Goal: Information Seeking & Learning: Learn about a topic

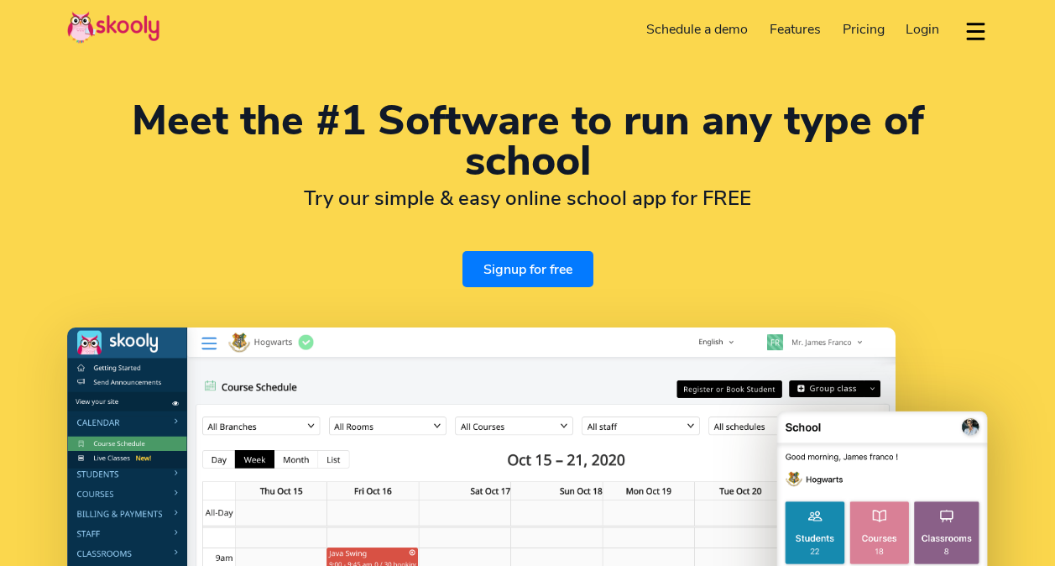
select select "en"
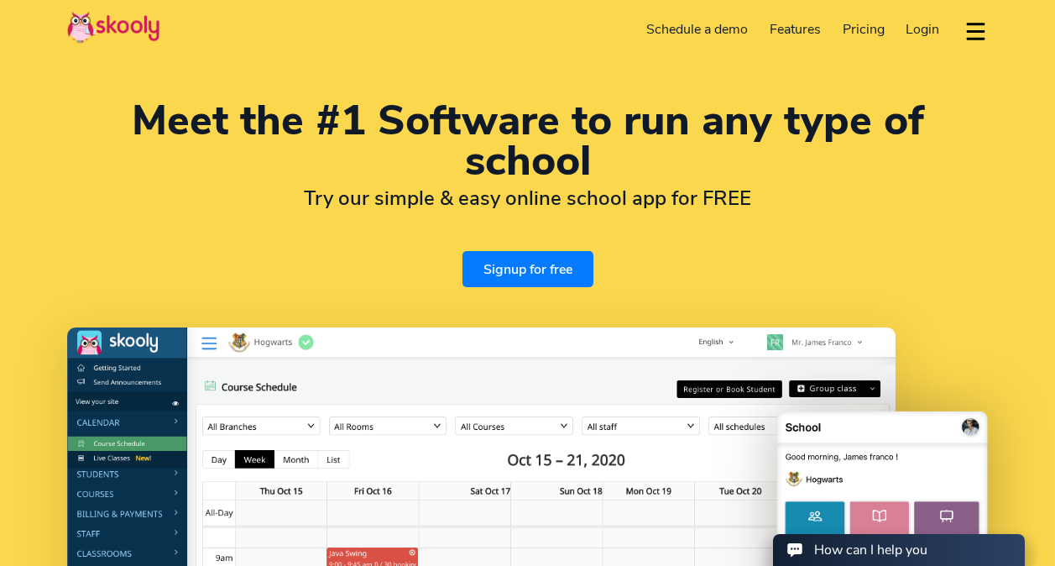
select select "91"
select select "India"
select select "[GEOGRAPHIC_DATA]/[GEOGRAPHIC_DATA]"
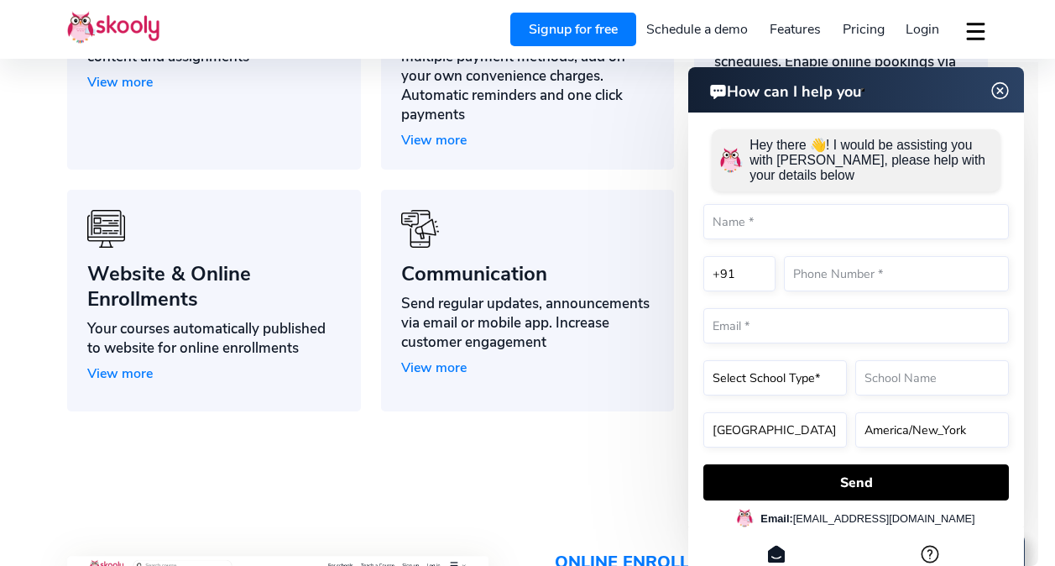
scroll to position [1442, 0]
click at [996, 81] on img at bounding box center [1001, 91] width 32 height 21
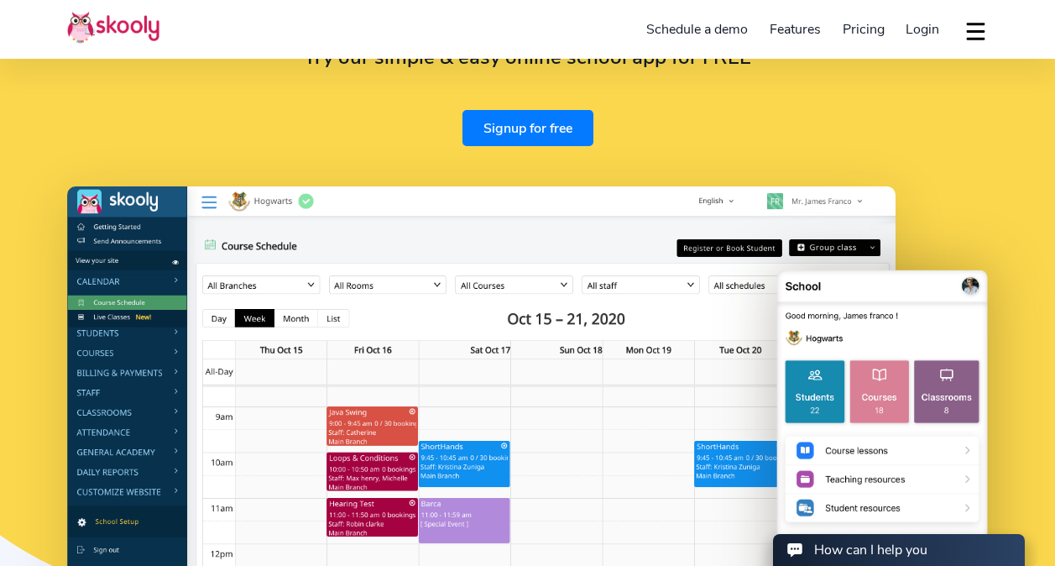
scroll to position [108, 0]
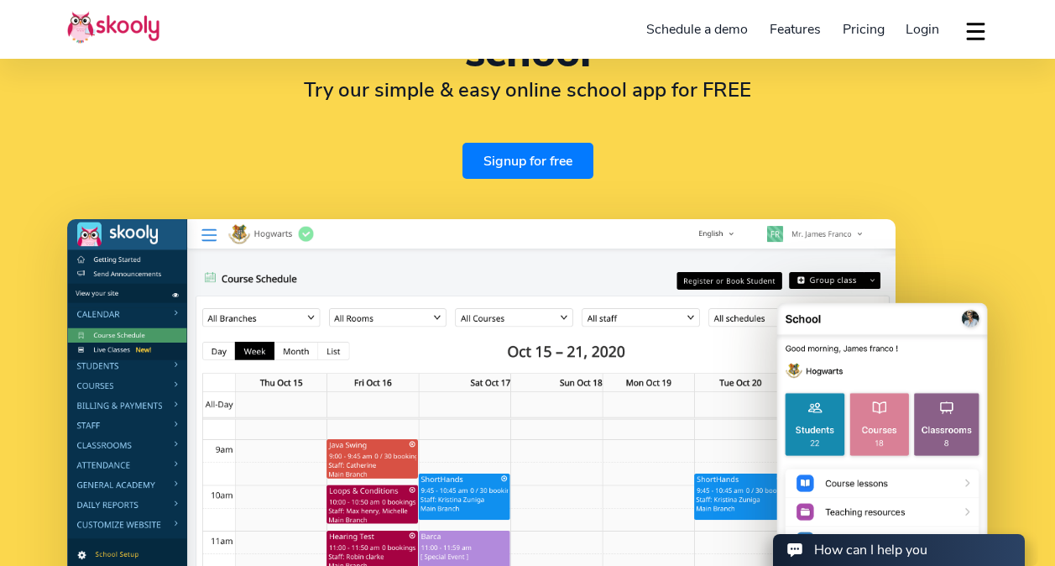
click at [963, 23] on div "Download app Contact support English" at bounding box center [969, 30] width 38 height 28
click at [980, 28] on button "dropdown menu" at bounding box center [976, 31] width 24 height 39
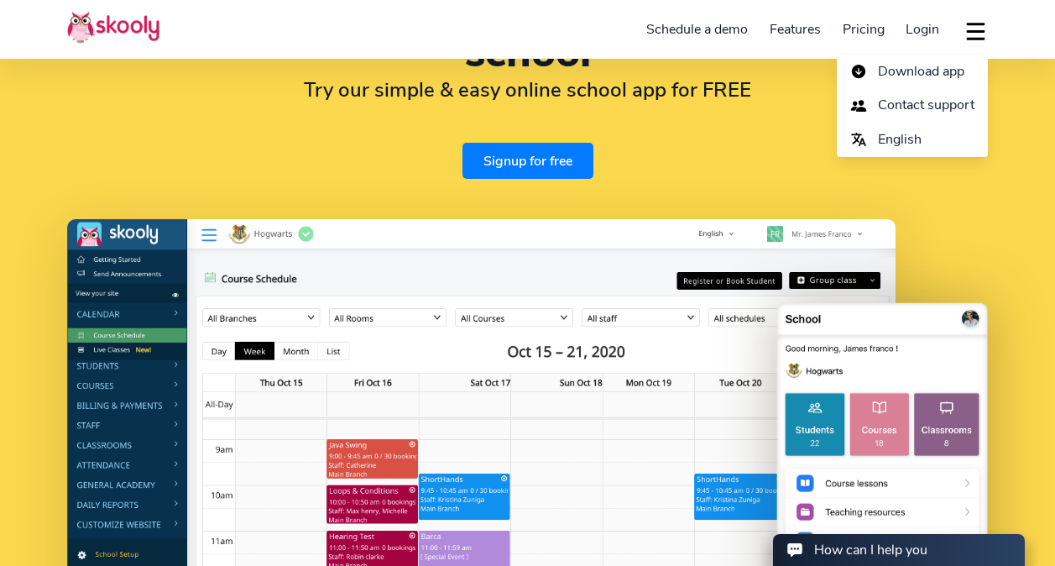
click at [735, 122] on div "Meet the #1 Software to run any type of school Try our simple & easy online sch…" at bounding box center [527, 85] width 921 height 186
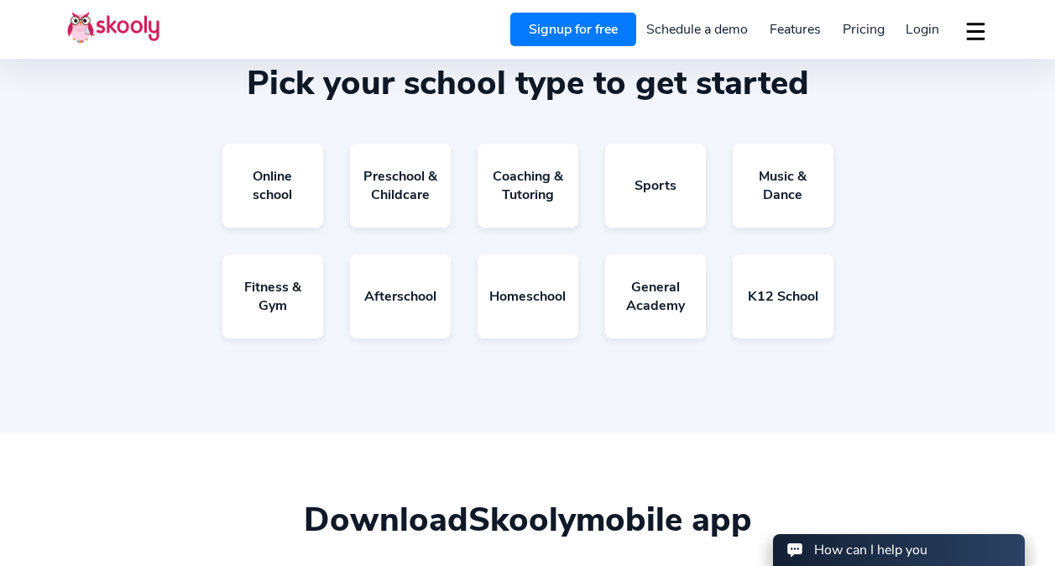
scroll to position [2908, 0]
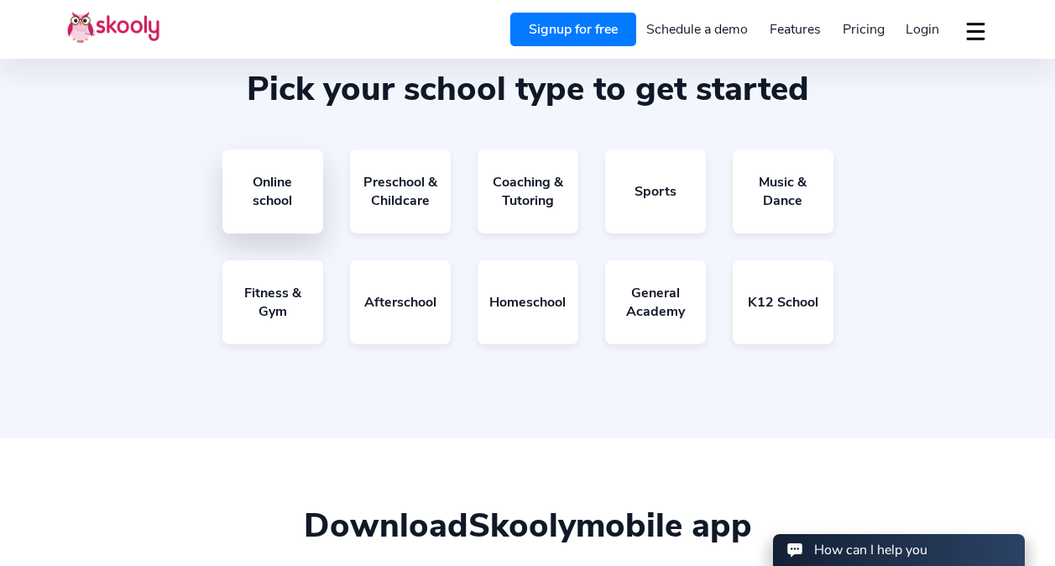
click at [273, 196] on link "Online school" at bounding box center [272, 191] width 101 height 84
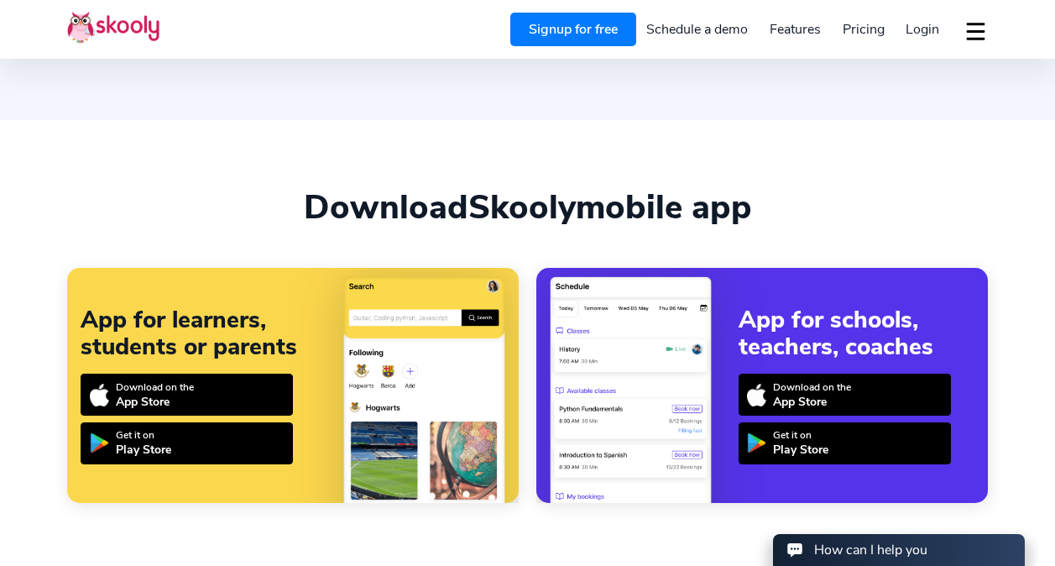
scroll to position [3196, 0]
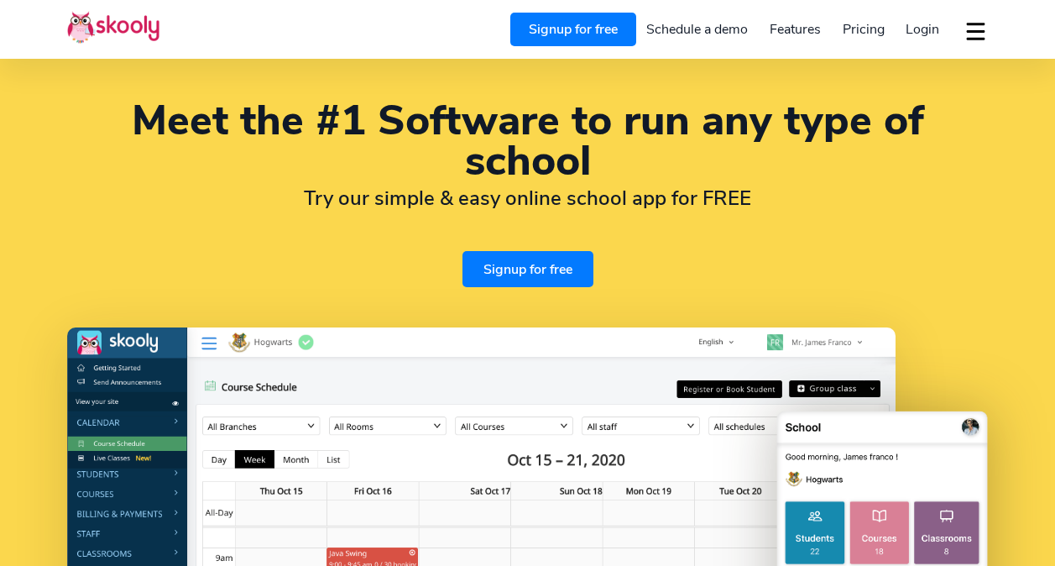
select select "en"
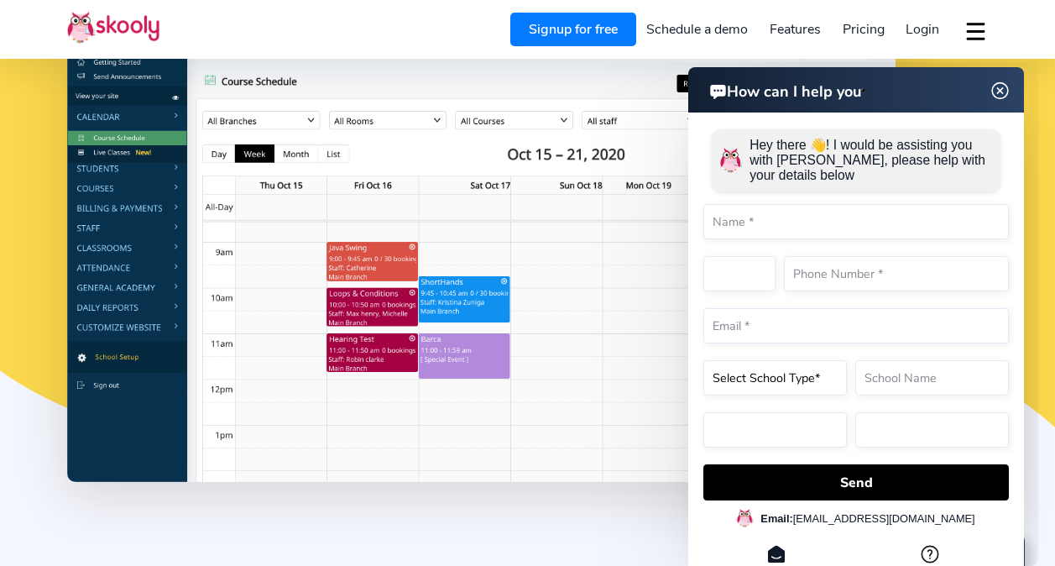
select select "91"
select select "India"
select select "[GEOGRAPHIC_DATA]/[GEOGRAPHIC_DATA]"
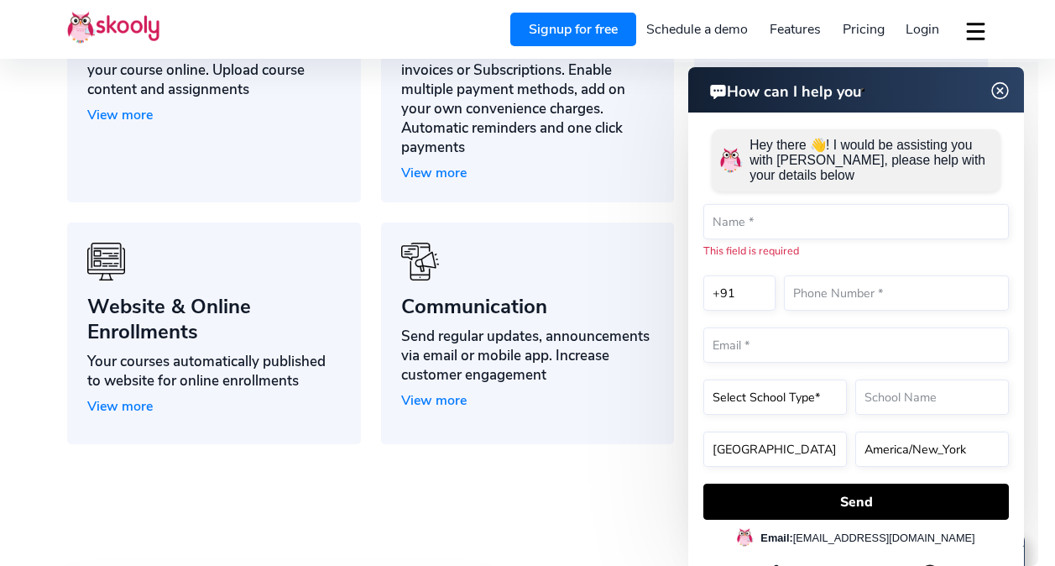
scroll to position [1414, 0]
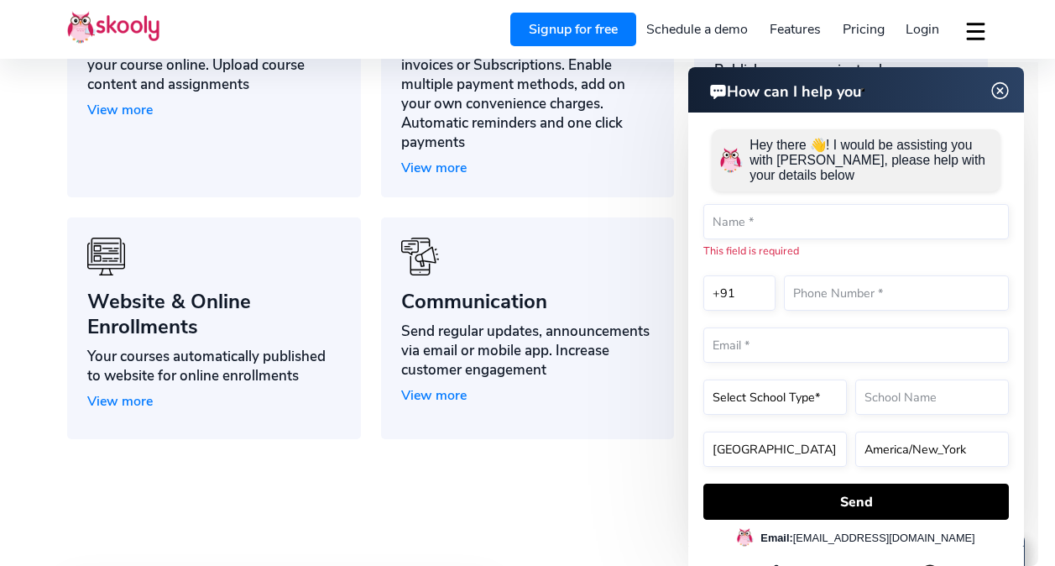
click at [999, 86] on img at bounding box center [1001, 91] width 32 height 21
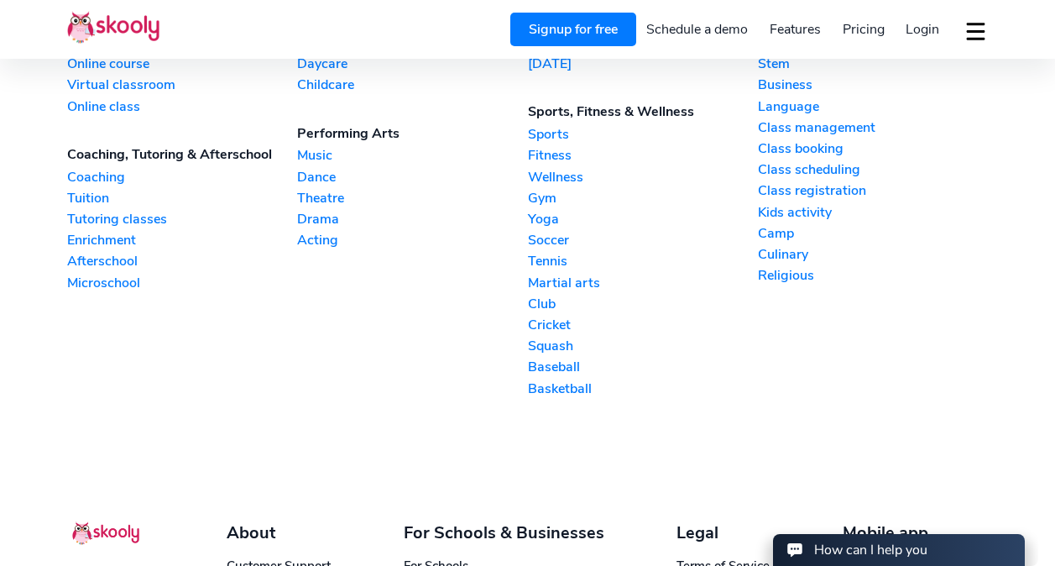
scroll to position [3872, 0]
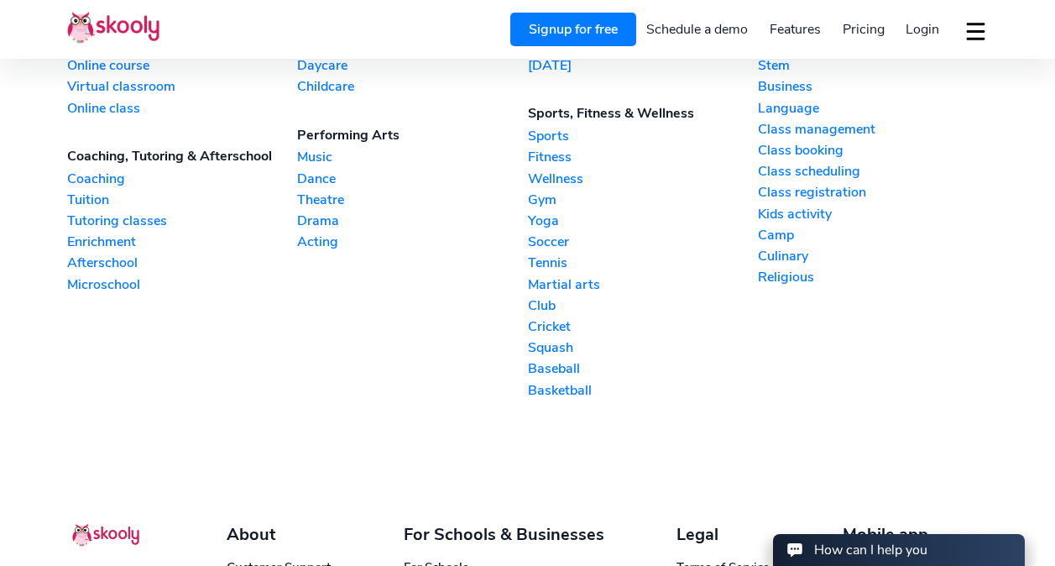
click at [552, 145] on link "Sports" at bounding box center [643, 136] width 230 height 18
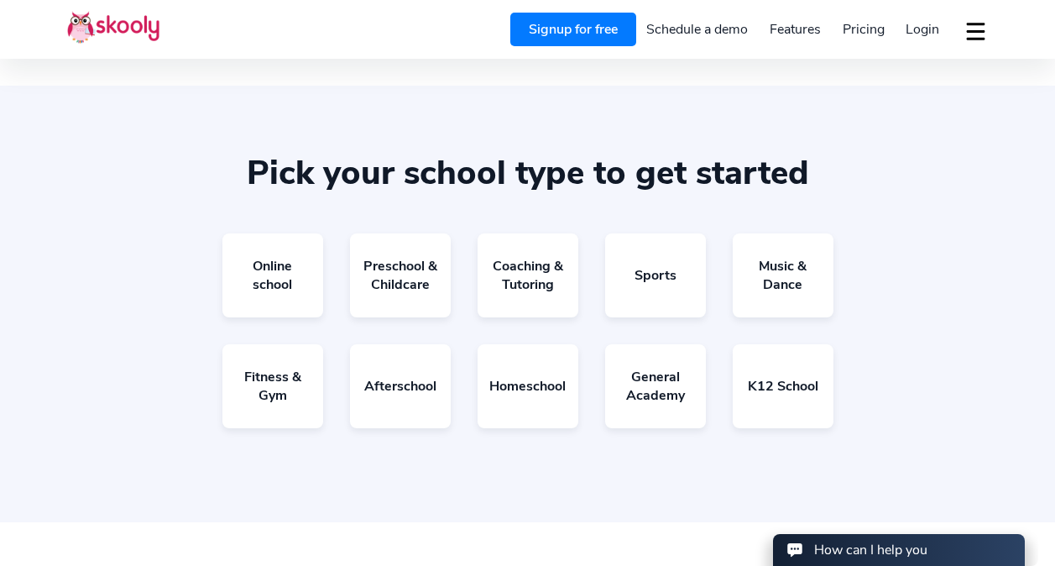
scroll to position [2823, 0]
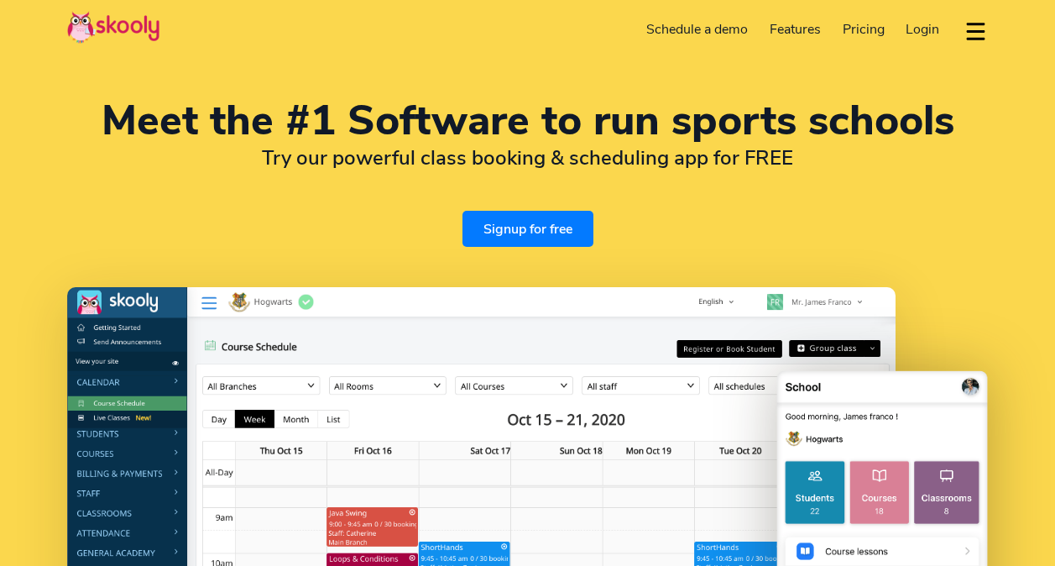
select select "en"
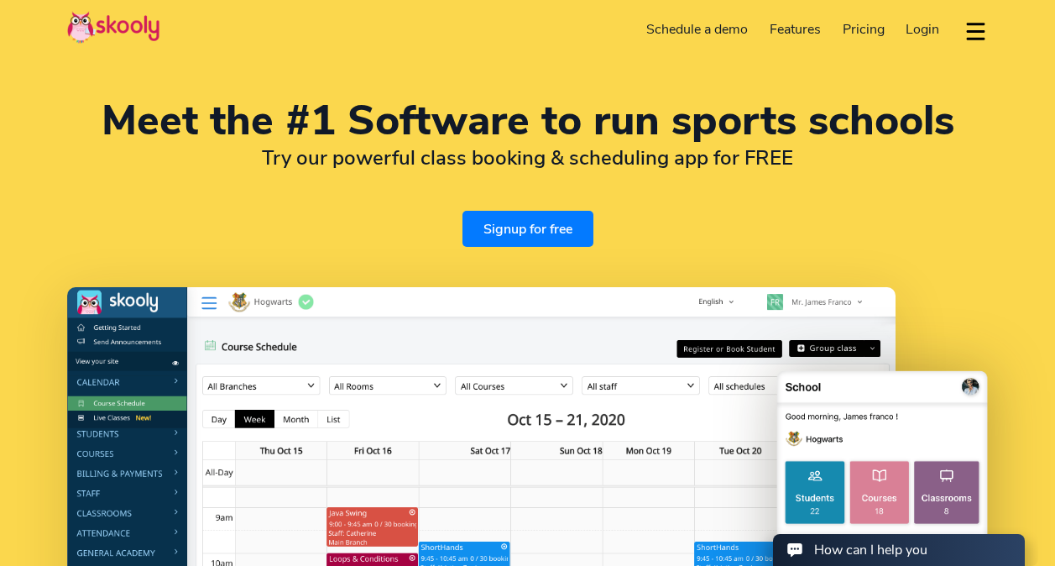
select select "91"
select select "India"
select select "[GEOGRAPHIC_DATA]/[GEOGRAPHIC_DATA]"
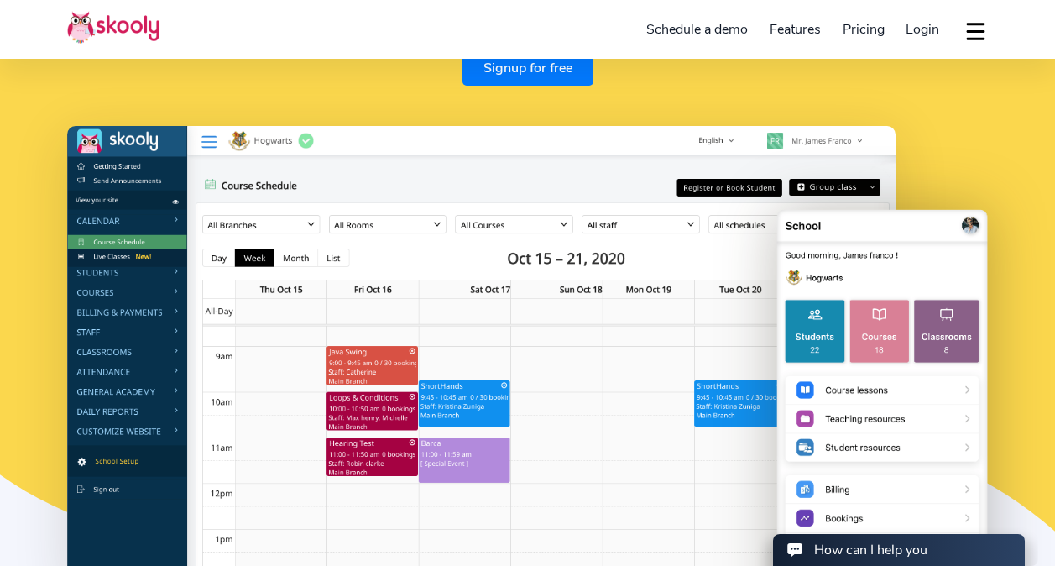
scroll to position [165, 0]
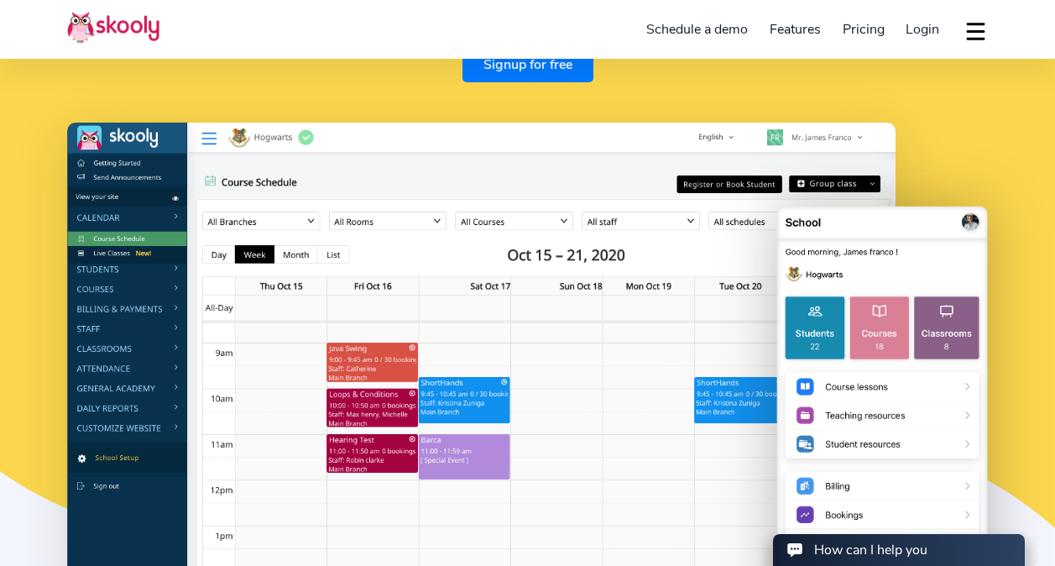
click at [544, 70] on link "Signup for free" at bounding box center [528, 64] width 131 height 36
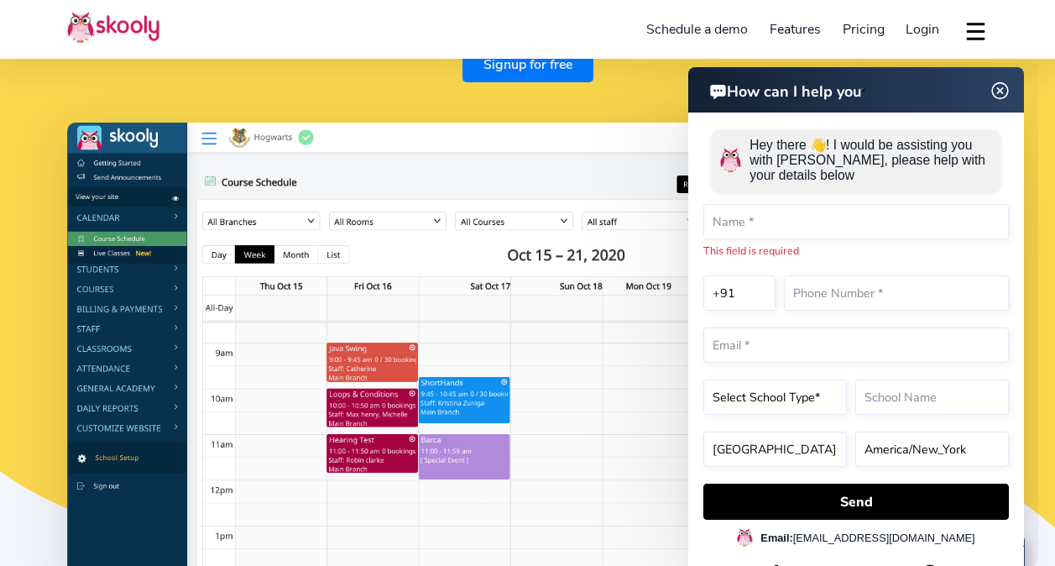
click at [995, 95] on img at bounding box center [1001, 91] width 32 height 21
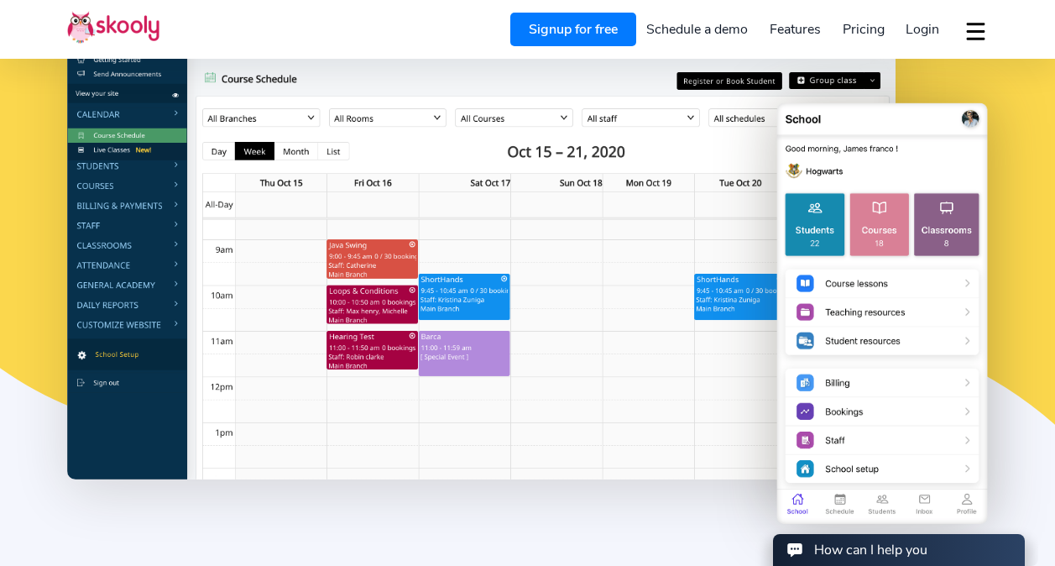
scroll to position [269, 0]
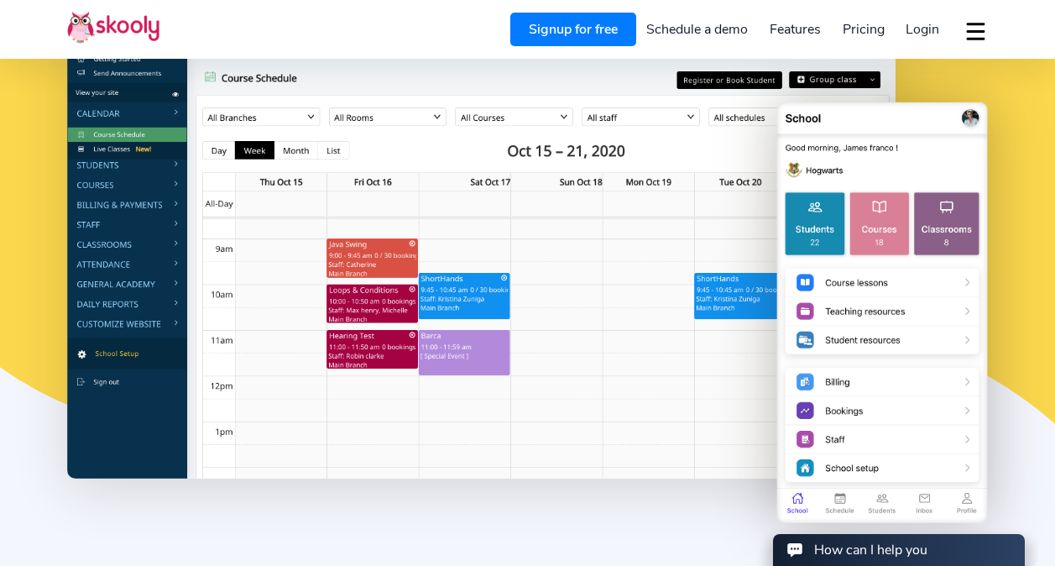
click at [981, 33] on button "dropdown menu" at bounding box center [976, 31] width 24 height 39
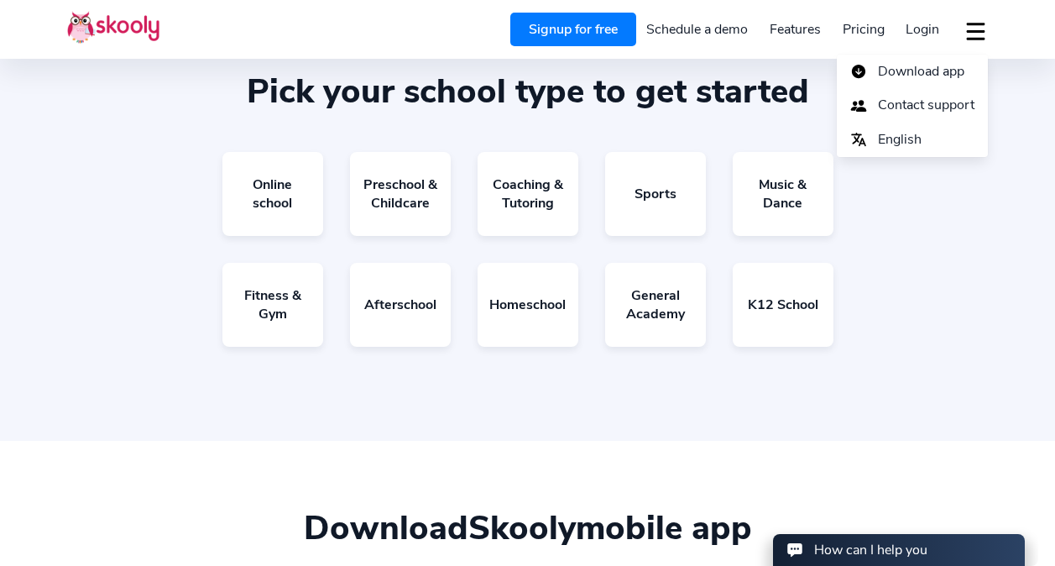
scroll to position [2865, 0]
click at [401, 311] on link "Afterschool" at bounding box center [400, 306] width 101 height 84
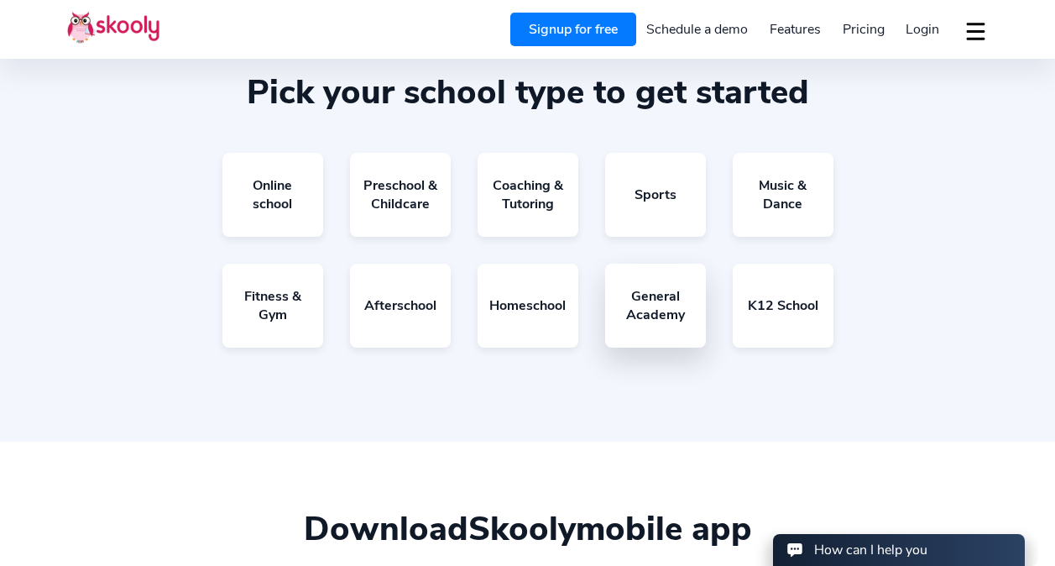
click at [646, 306] on link "General Academy" at bounding box center [655, 306] width 101 height 84
click at [557, 205] on link "Coaching & Tutoring" at bounding box center [528, 195] width 101 height 84
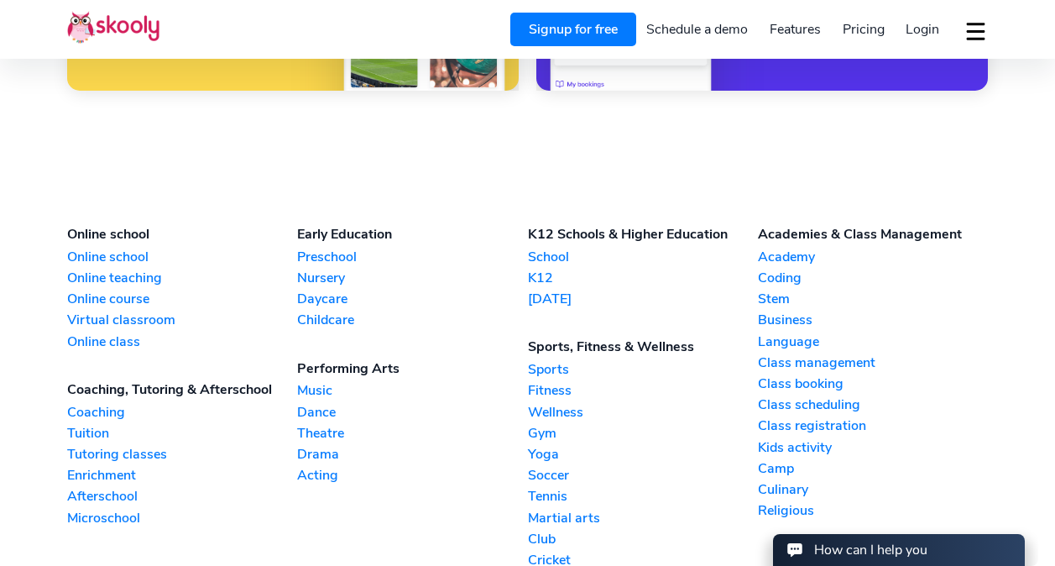
scroll to position [3597, 0]
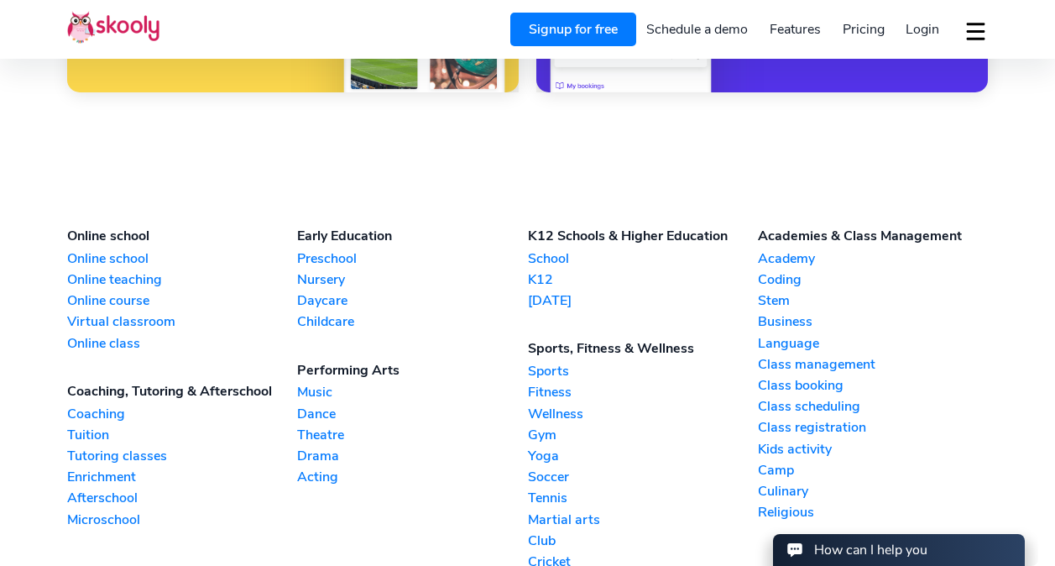
click at [98, 267] on link "Online school" at bounding box center [182, 258] width 230 height 18
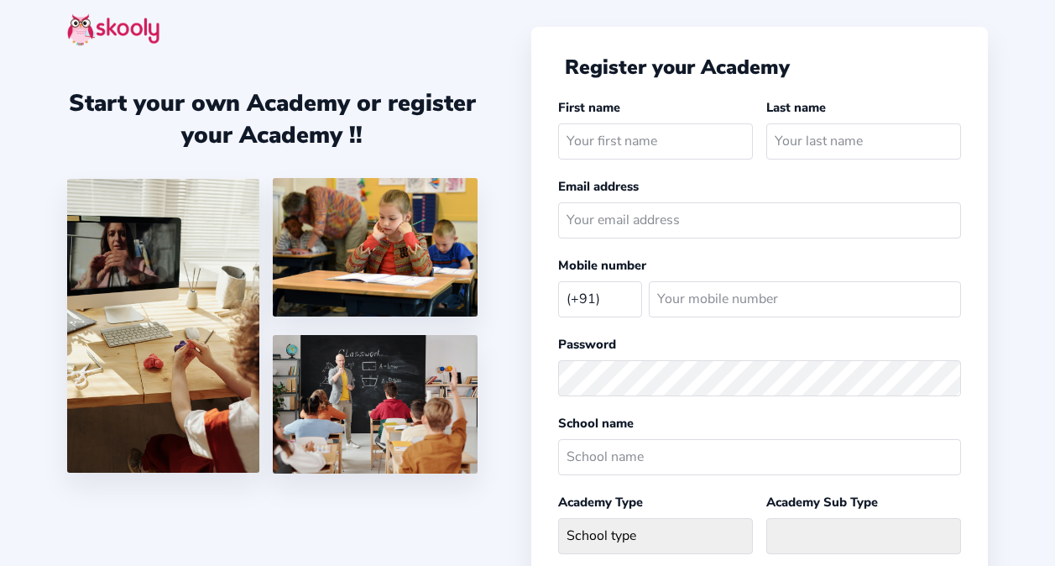
select select "IN"
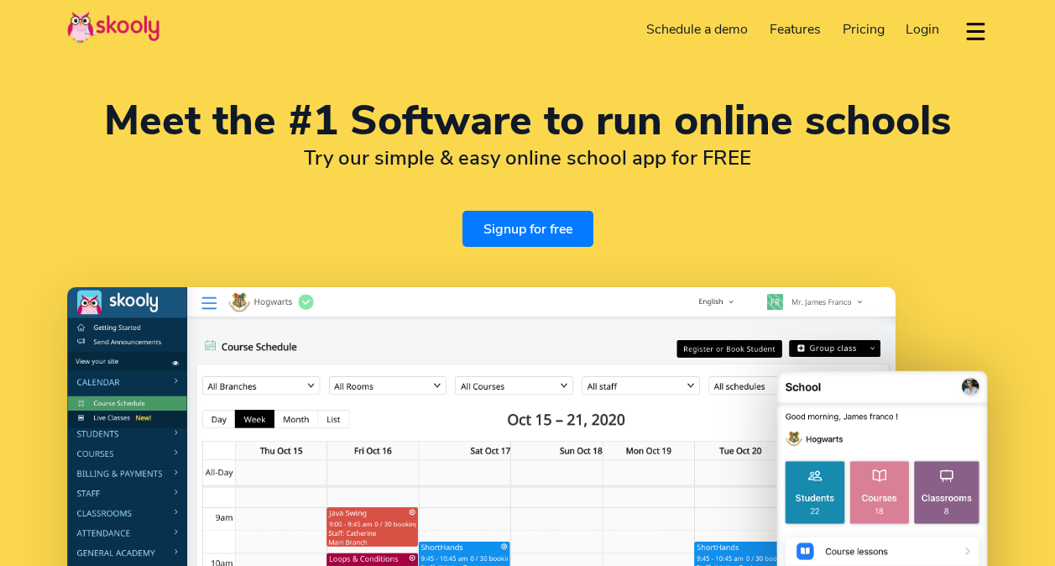
select select "en"
select select "91"
select select "[GEOGRAPHIC_DATA]"
select select "[GEOGRAPHIC_DATA]/[GEOGRAPHIC_DATA]"
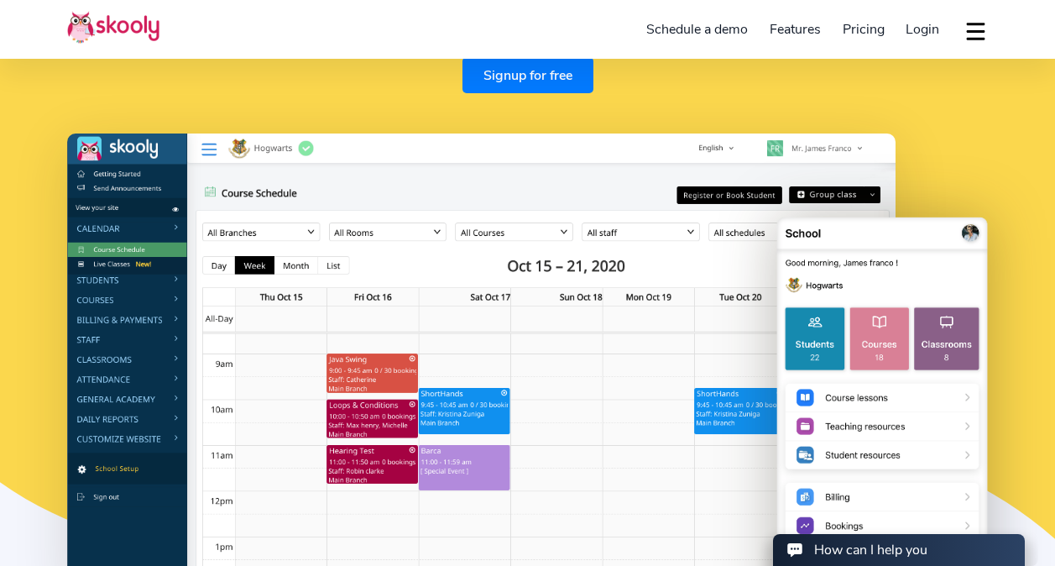
scroll to position [153, 0]
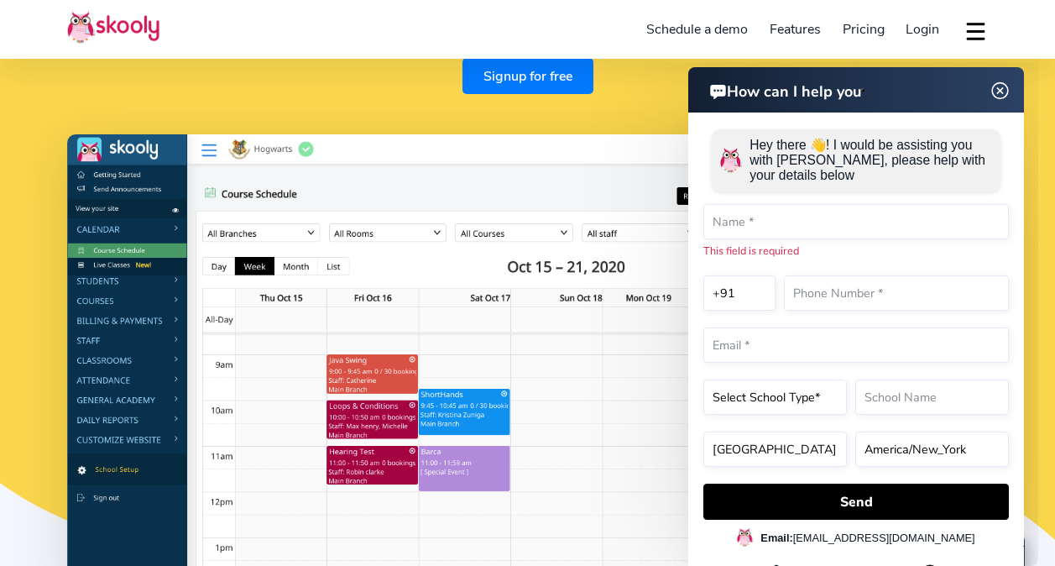
click at [997, 86] on img at bounding box center [1001, 91] width 32 height 21
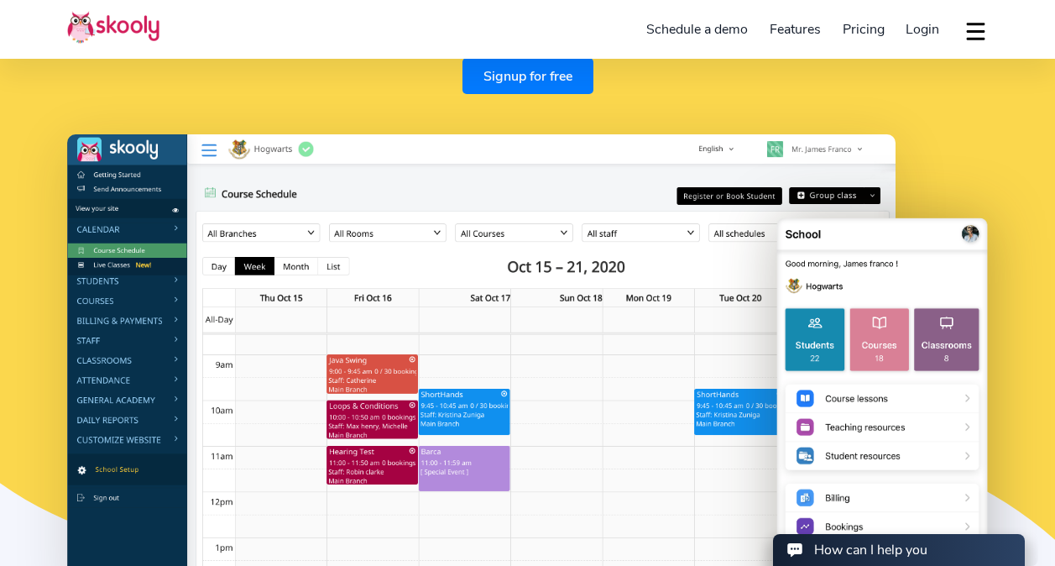
click at [714, 24] on link "Schedule a demo" at bounding box center [697, 29] width 123 height 27
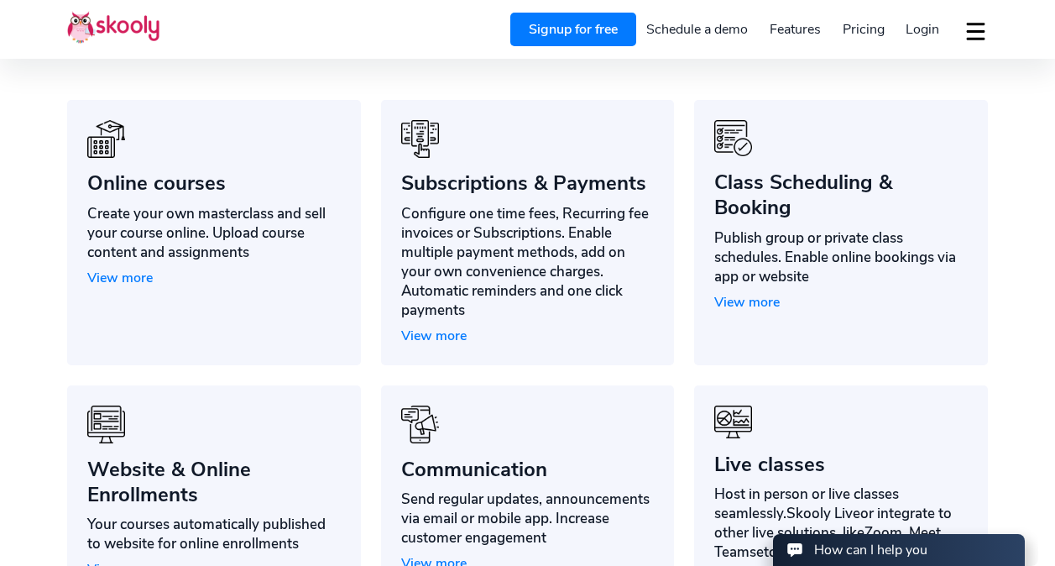
scroll to position [1206, 0]
click at [744, 299] on span "View more" at bounding box center [746, 301] width 65 height 18
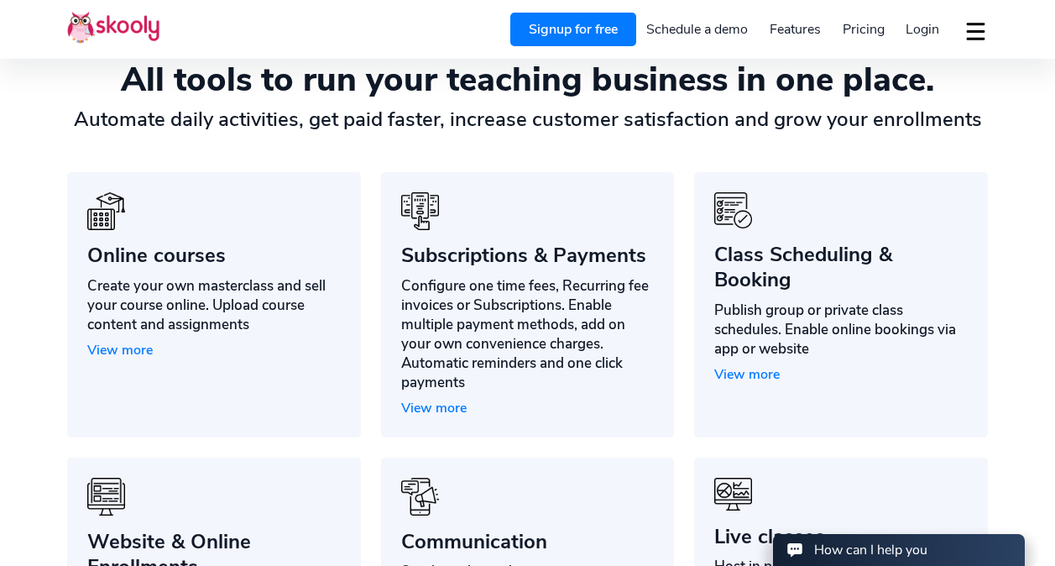
scroll to position [1125, 0]
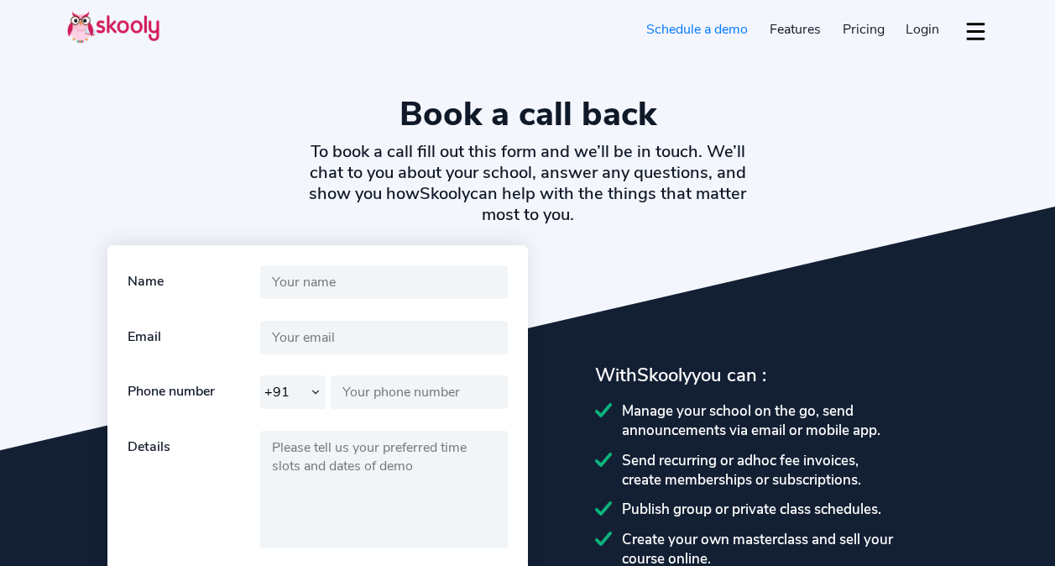
select select "91"
select select "en"
select select "91"
select select "[GEOGRAPHIC_DATA]"
select select "[GEOGRAPHIC_DATA]/[GEOGRAPHIC_DATA]"
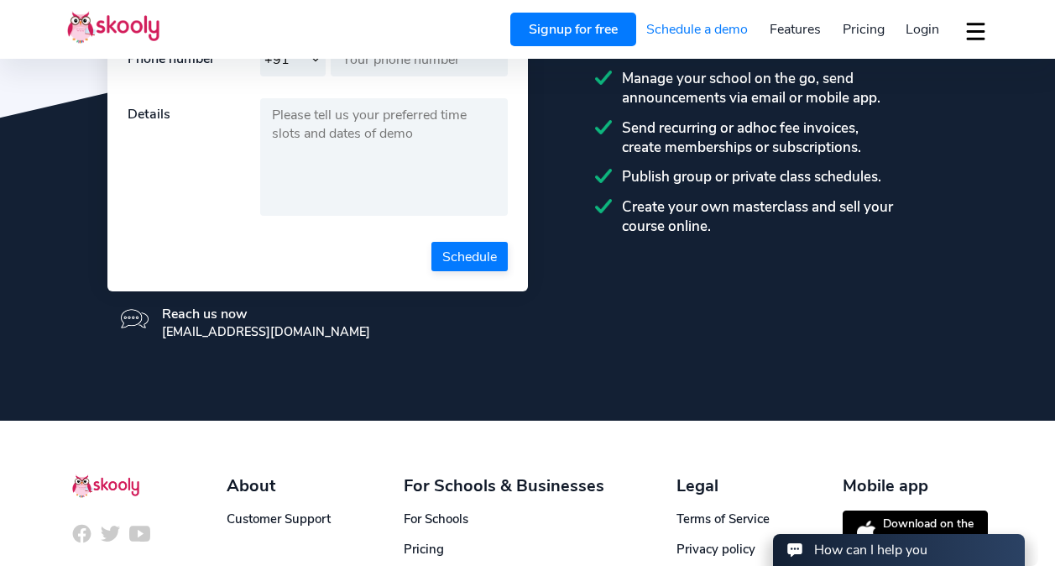
scroll to position [494, 0]
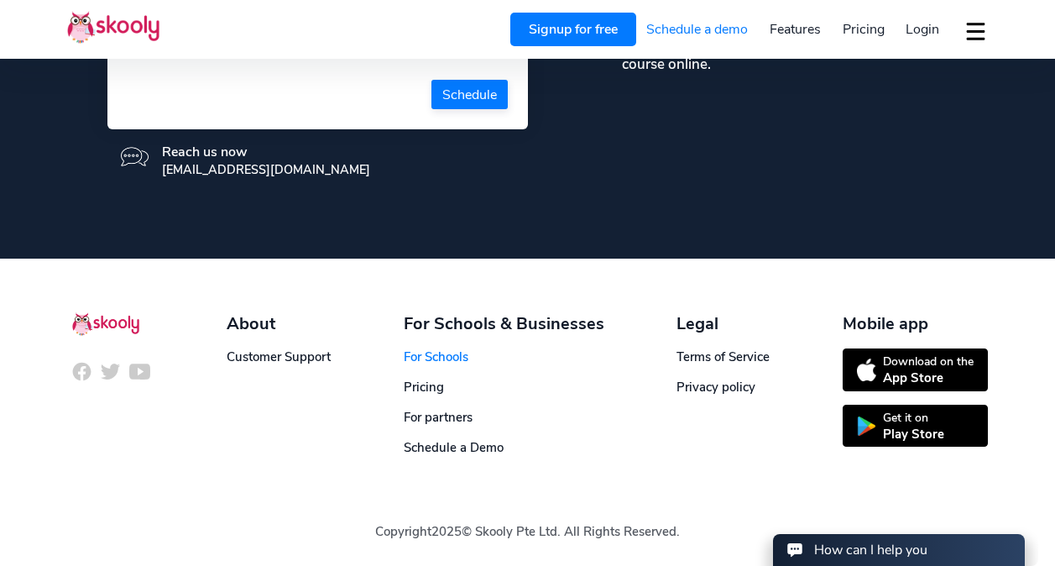
click at [429, 354] on link "For Schools" at bounding box center [436, 356] width 65 height 17
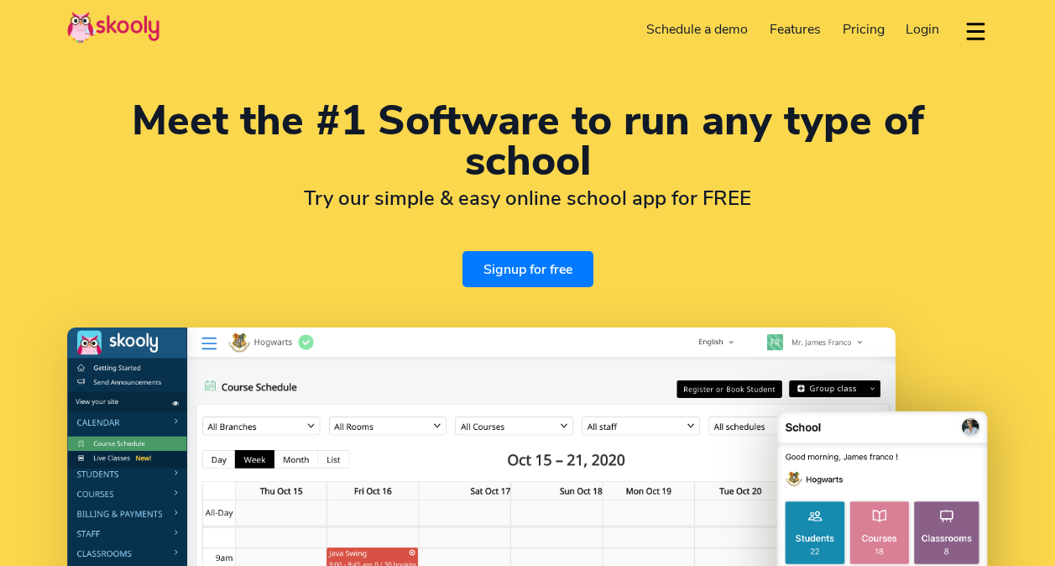
select select "en"
select select "91"
select select "[GEOGRAPHIC_DATA]"
select select "[GEOGRAPHIC_DATA]/[GEOGRAPHIC_DATA]"
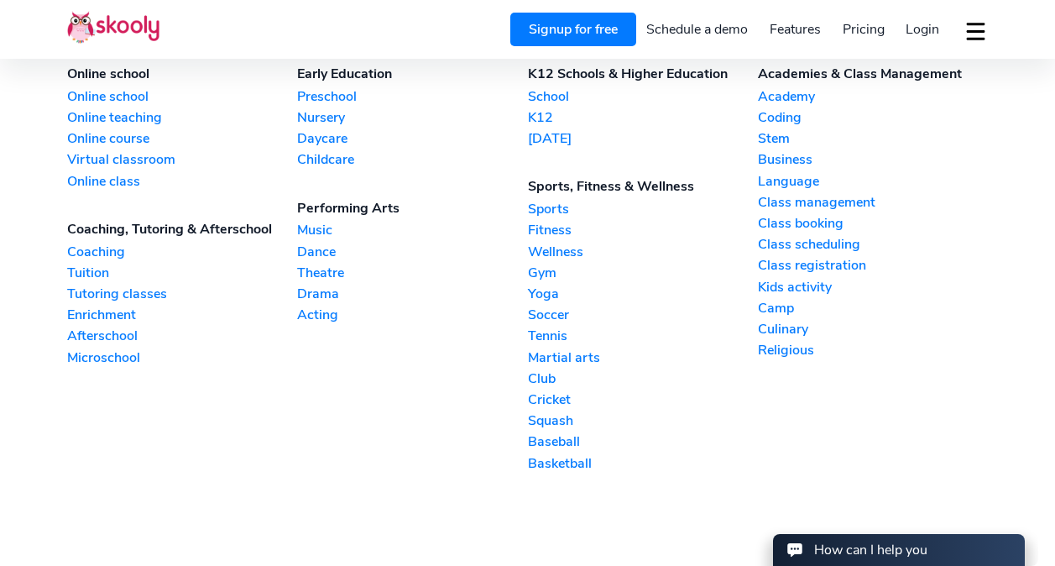
scroll to position [4092, 0]
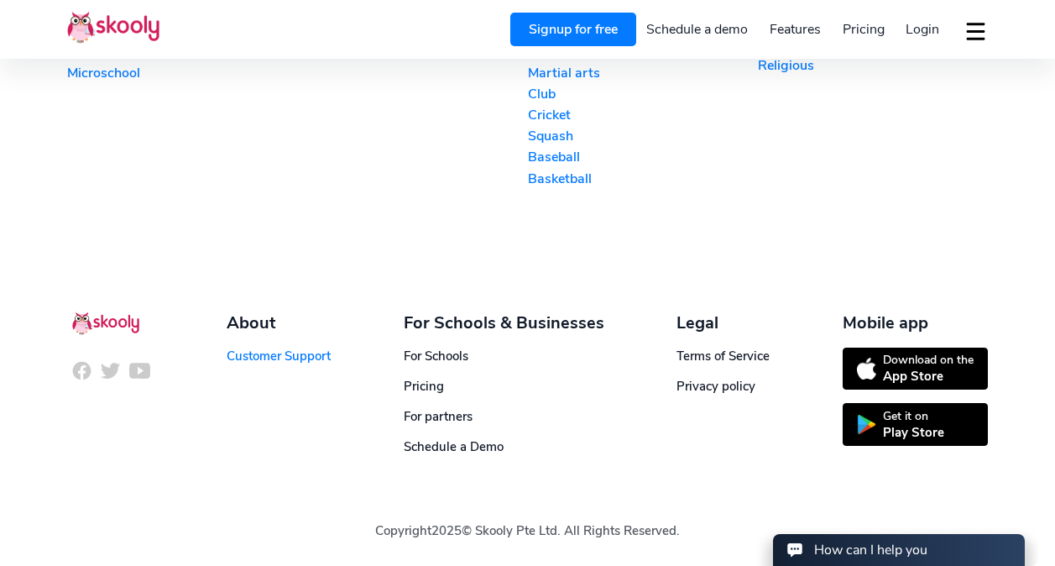
click at [276, 360] on link "Customer Support" at bounding box center [279, 356] width 104 height 17
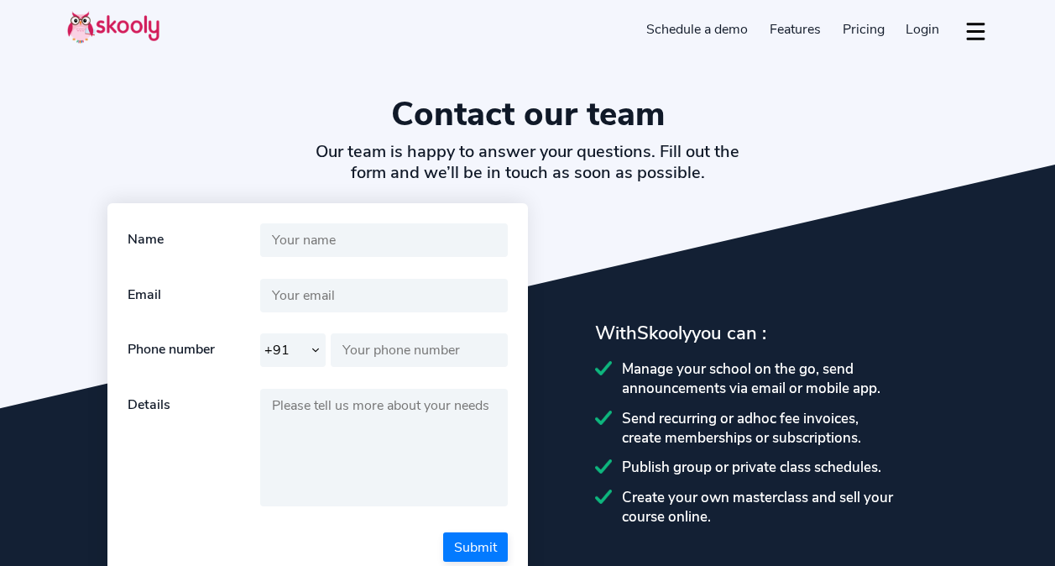
select select "91"
select select "en"
select select "91"
select select "[GEOGRAPHIC_DATA]"
select select "[GEOGRAPHIC_DATA]/[GEOGRAPHIC_DATA]"
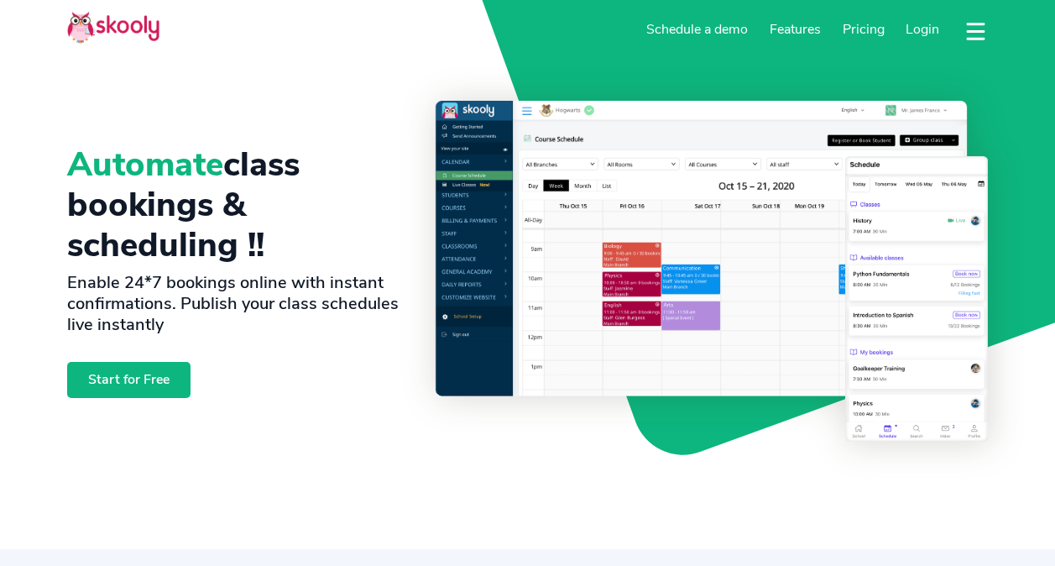
select select "en"
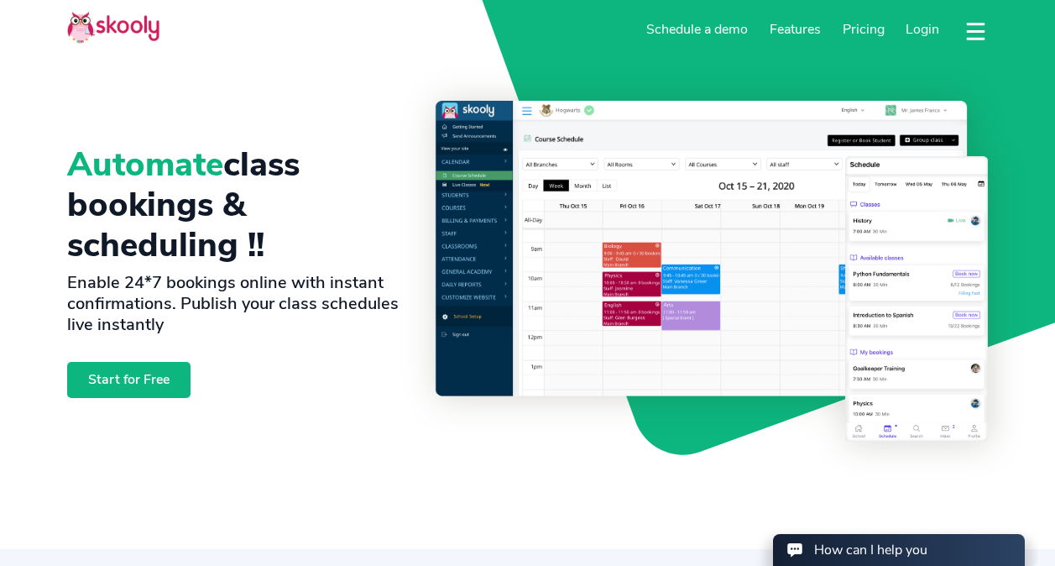
select select "91"
select select "[GEOGRAPHIC_DATA]"
select select "[GEOGRAPHIC_DATA]/[GEOGRAPHIC_DATA]"
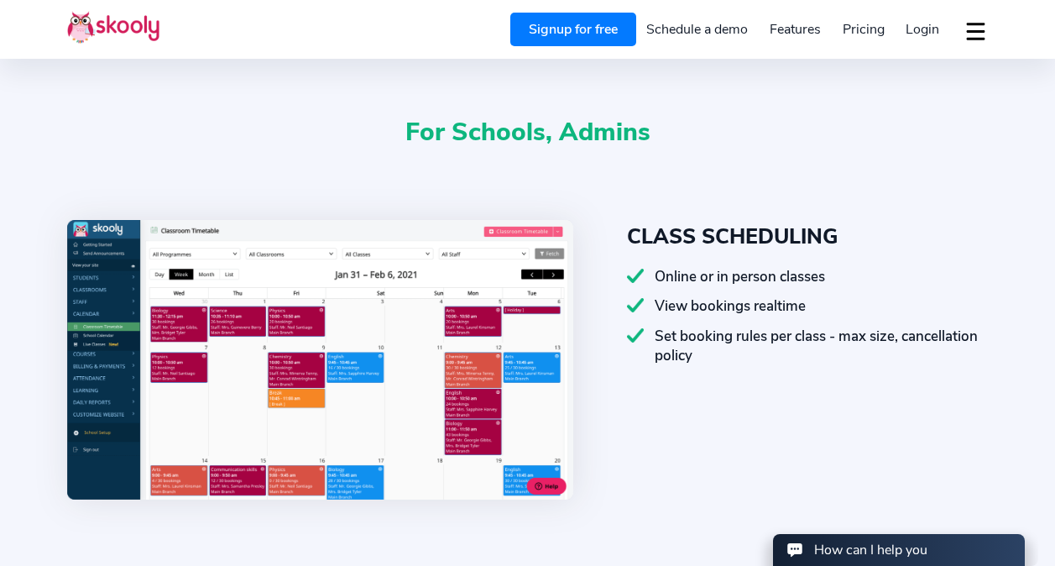
scroll to position [584, 0]
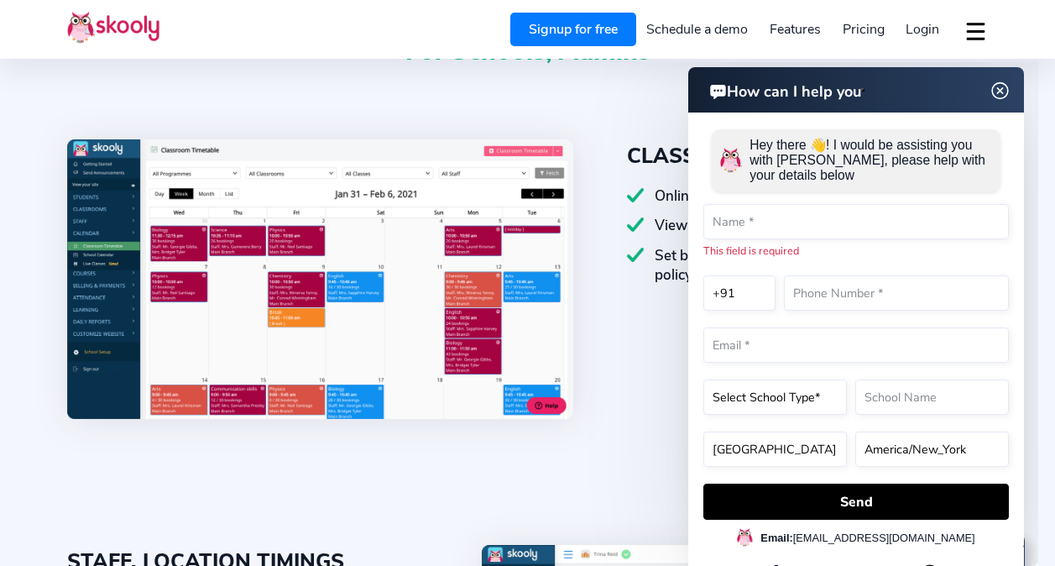
click at [1002, 85] on img at bounding box center [1001, 91] width 32 height 21
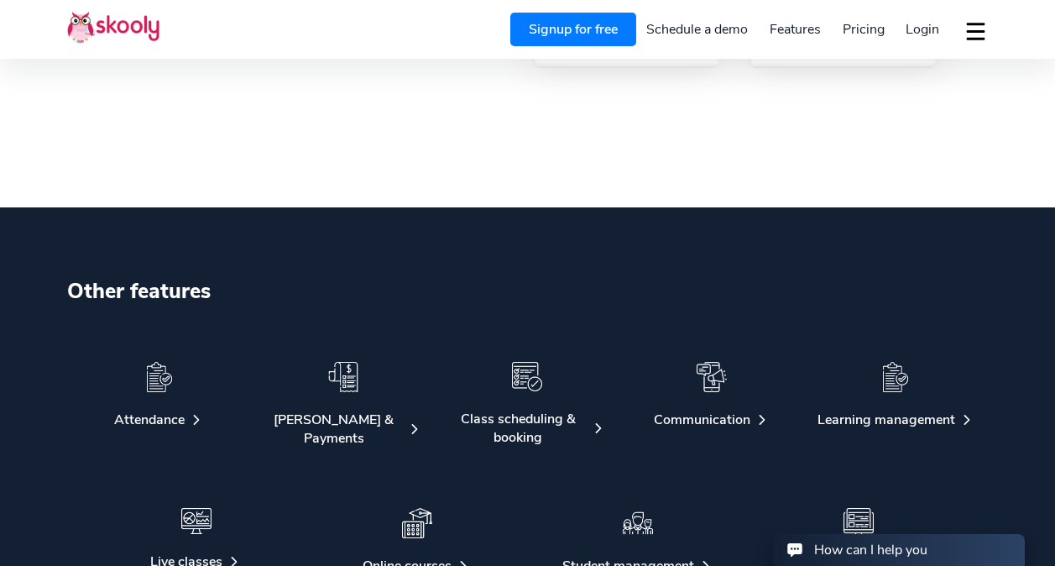
scroll to position [2588, 0]
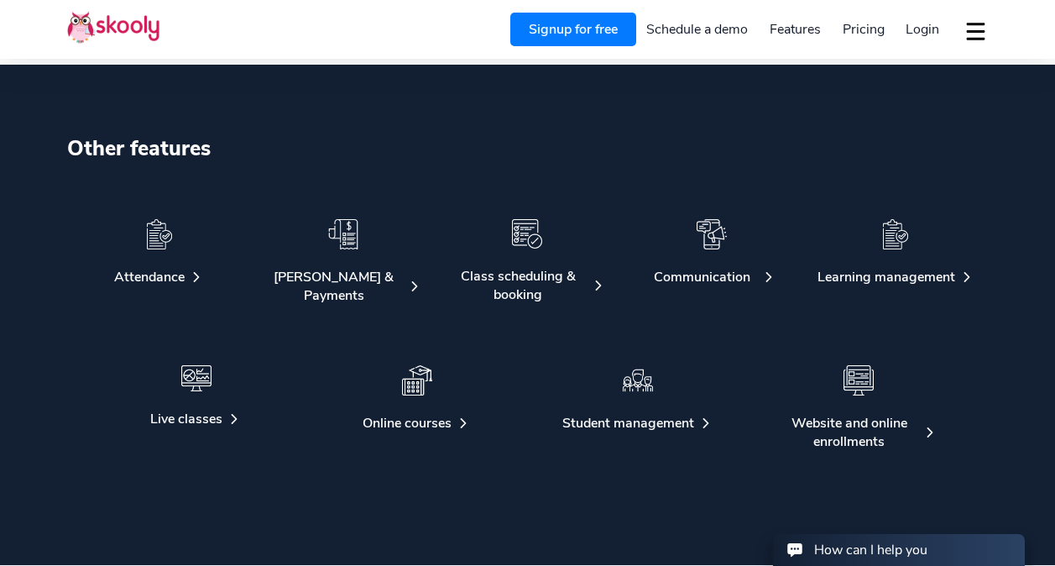
click at [718, 283] on div "Communication" at bounding box center [702, 277] width 97 height 18
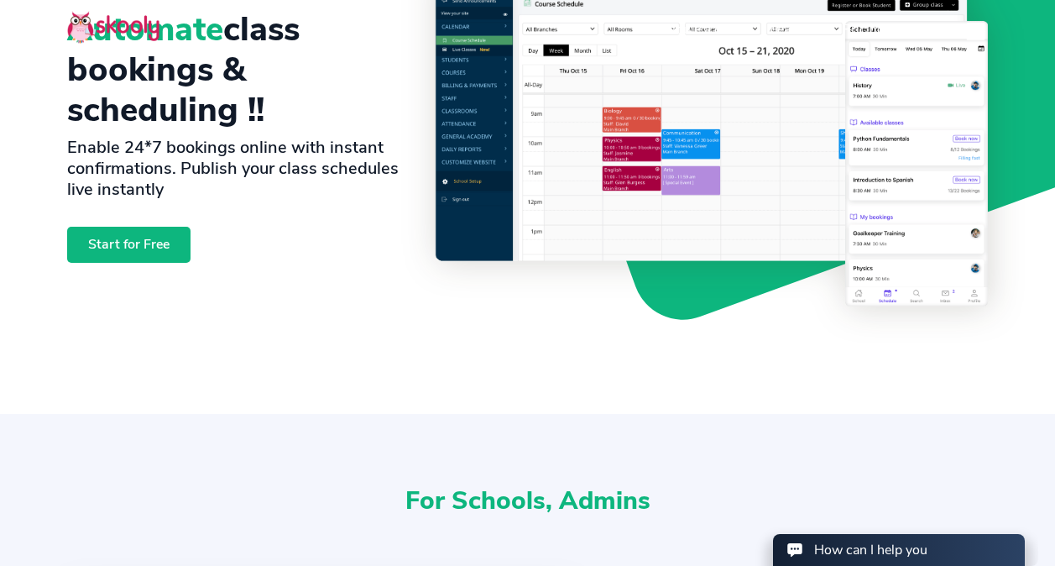
scroll to position [0, 0]
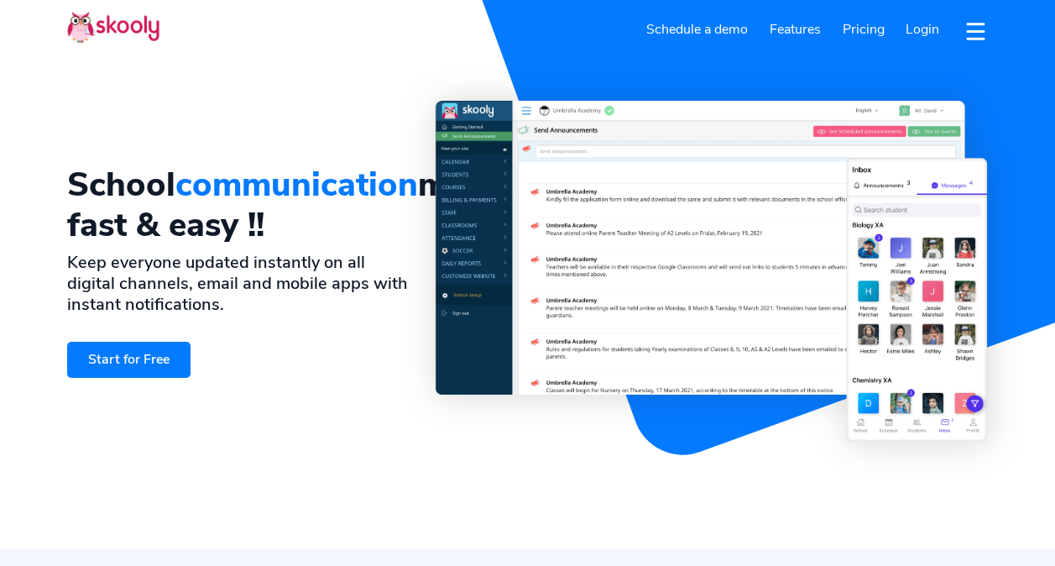
select select "en"
select select "91"
select select "[GEOGRAPHIC_DATA]"
select select "[GEOGRAPHIC_DATA]/[GEOGRAPHIC_DATA]"
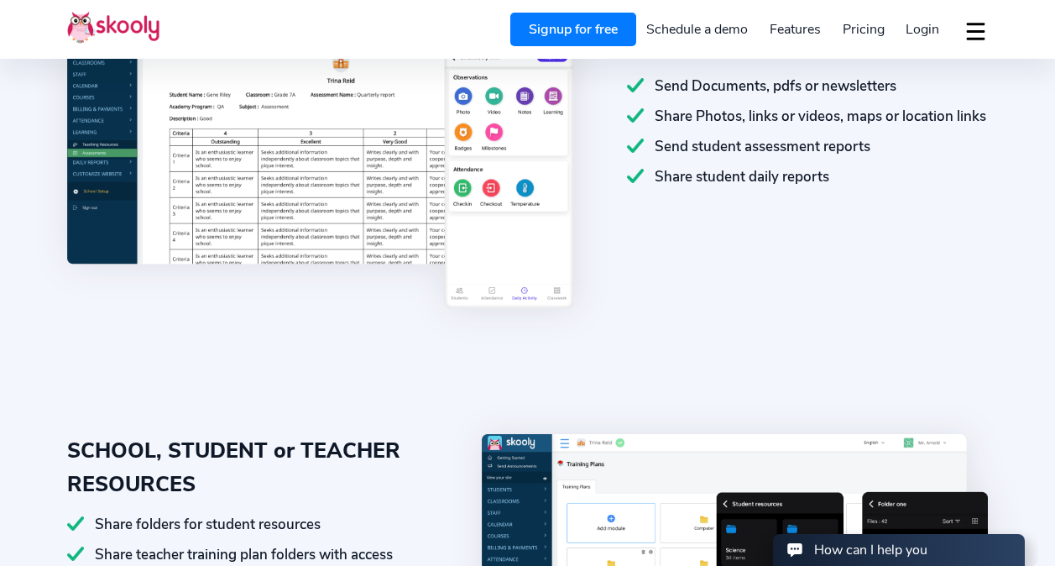
scroll to position [1748, 0]
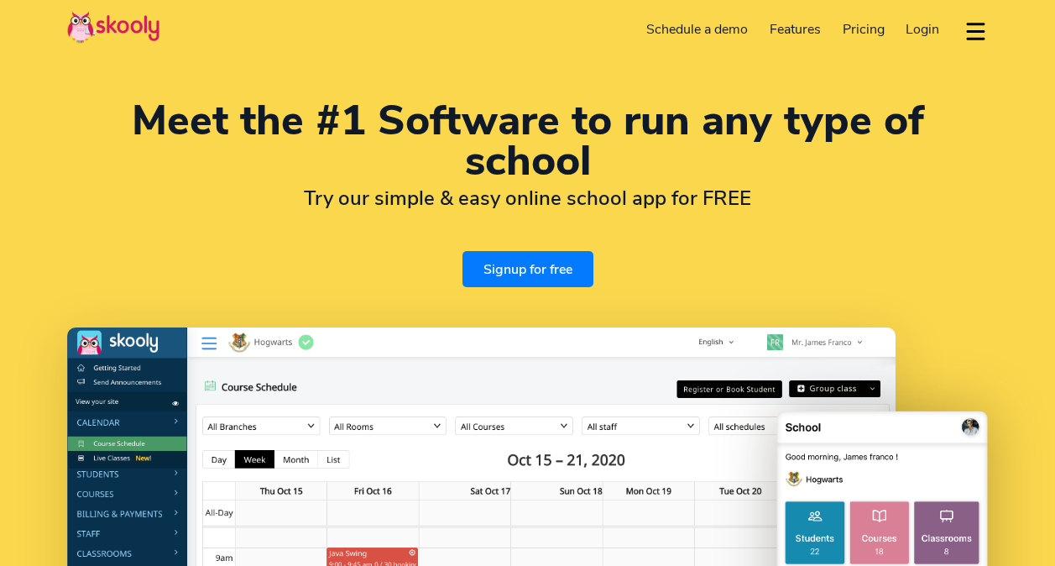
select select "en"
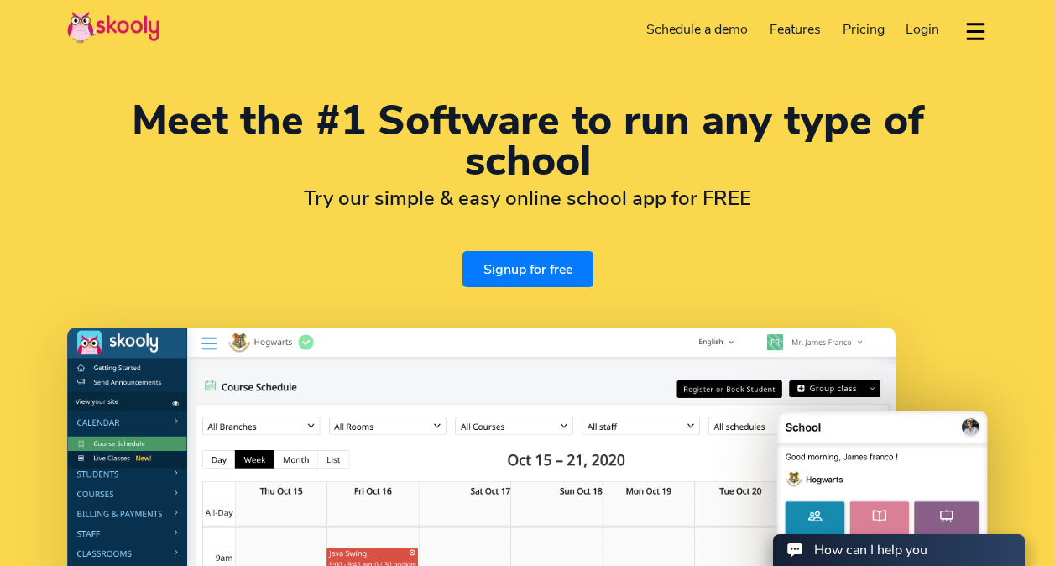
select select "91"
select select "[GEOGRAPHIC_DATA]"
select select "[GEOGRAPHIC_DATA]/[GEOGRAPHIC_DATA]"
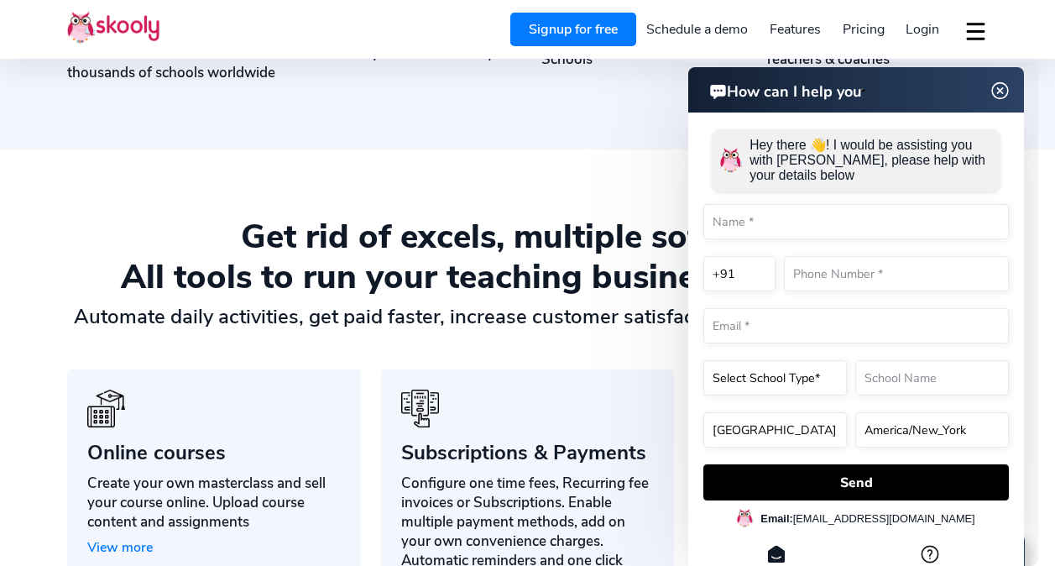
scroll to position [977, 0]
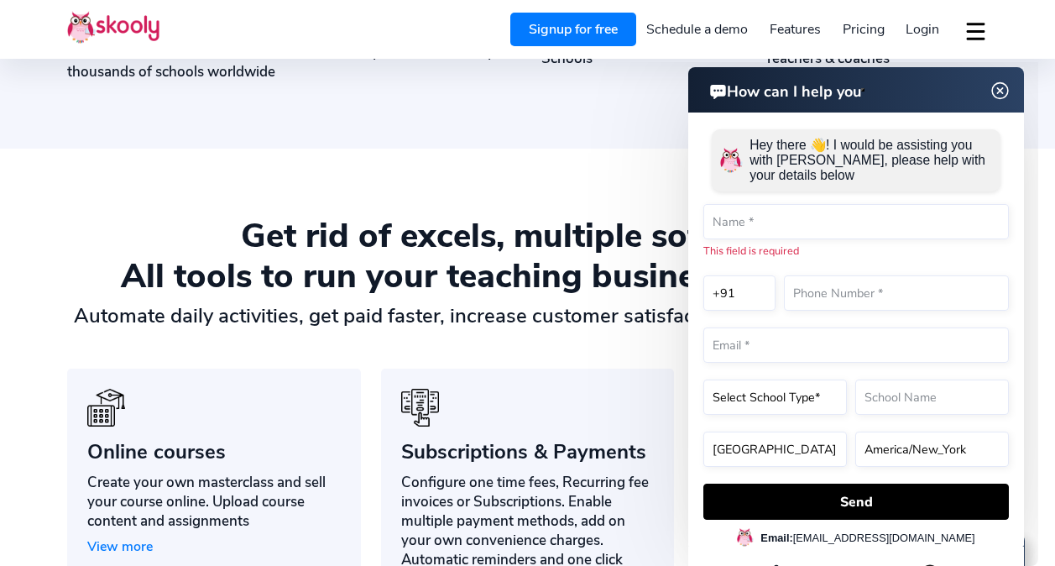
click at [1006, 81] on img at bounding box center [1001, 91] width 32 height 21
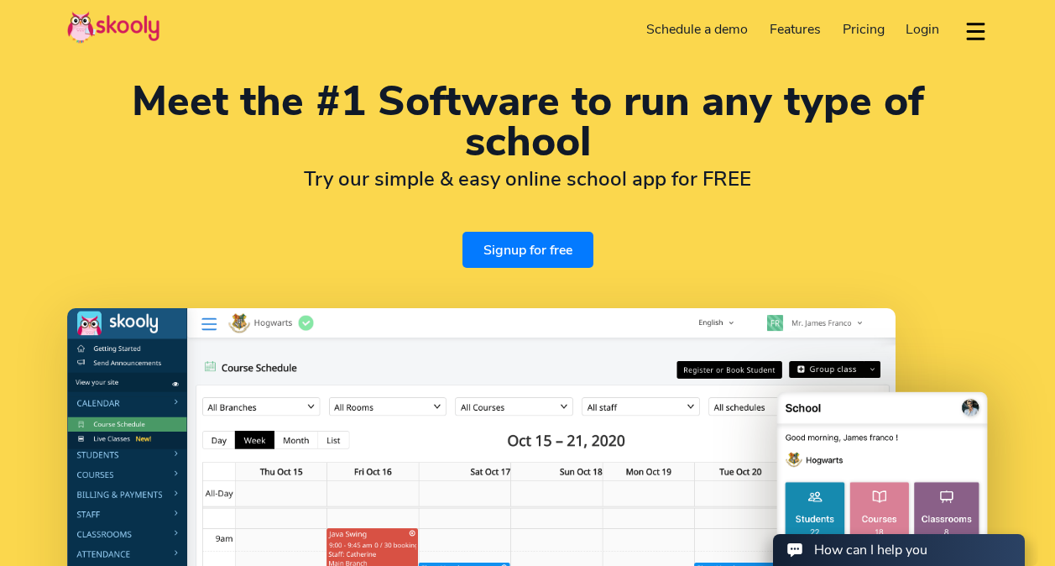
scroll to position [0, 0]
